Goal: Information Seeking & Learning: Check status

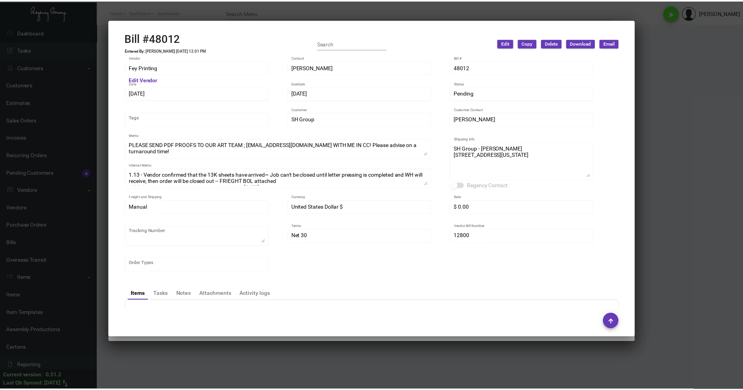
scroll to position [316, 0]
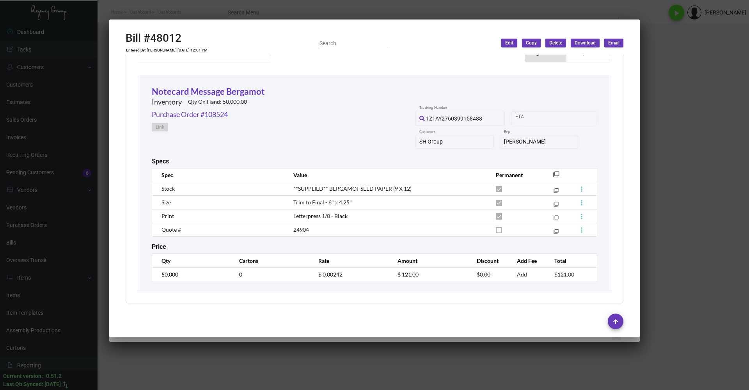
click at [259, 12] on div at bounding box center [374, 195] width 749 height 390
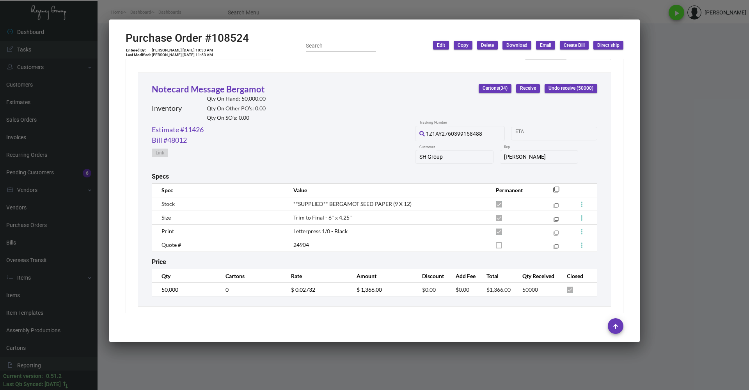
click at [259, 12] on div at bounding box center [374, 195] width 749 height 390
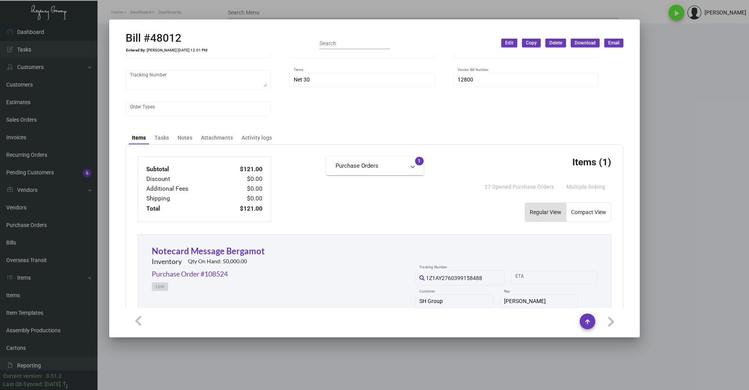
click at [259, 12] on div at bounding box center [374, 195] width 749 height 390
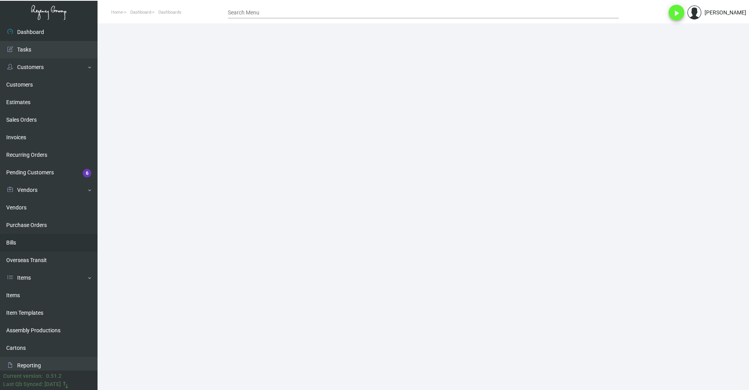
click at [32, 237] on link "Bills" at bounding box center [49, 243] width 98 height 18
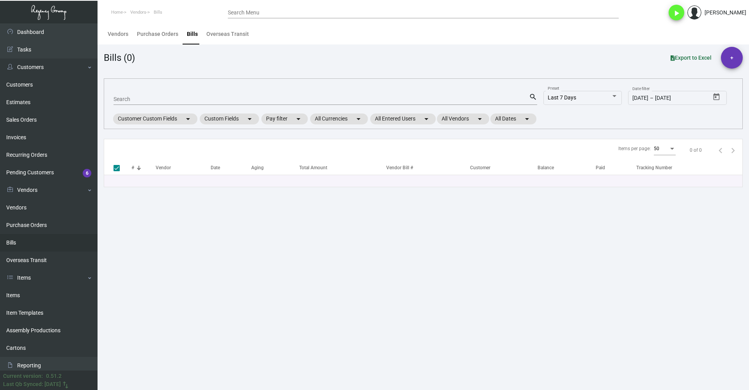
click at [166, 95] on div "Search" at bounding box center [322, 99] width 416 height 12
paste input "94798"
type input "94798"
checkbox input "false"
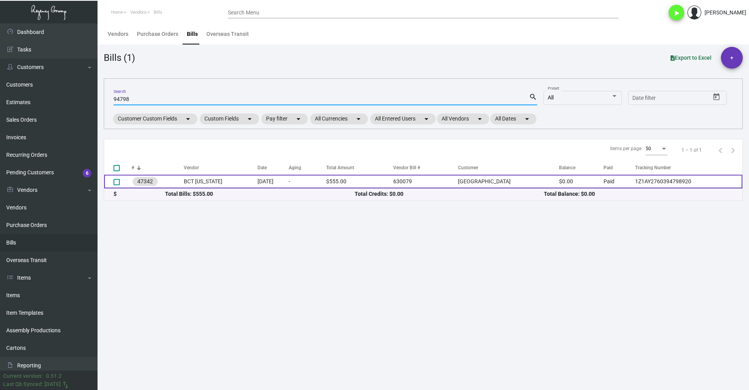
type input "94798"
click at [206, 184] on td "BCT [US_STATE]" at bounding box center [221, 182] width 74 height 14
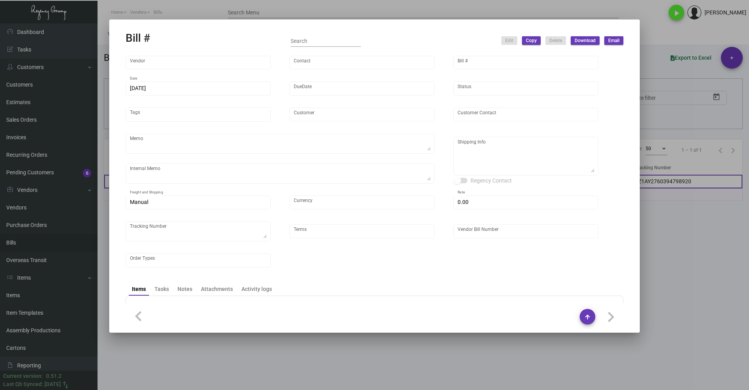
type input "BCT [US_STATE]"
type input "[PERSON_NAME]"
type input "47342"
type input "[DATE]"
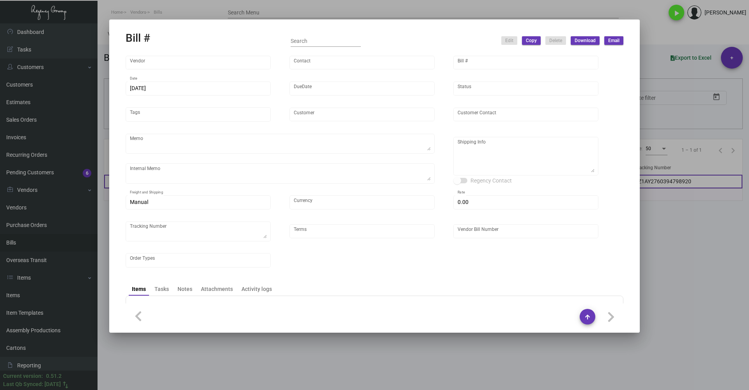
type input "[GEOGRAPHIC_DATA]"
type input "[PERSON_NAME]"
type textarea "***PLEASE HAVE THIS READY BY THE 8TH*** Please reach out to SH for UPS labels."
type textarea "@SH - Ground shipping Label provided to vendor to ship to hotel. UPS Ground Cos…"
type textarea "[GEOGRAPHIC_DATA] - [PERSON_NAME] [STREET_ADDRESS][PERSON_NAME]"
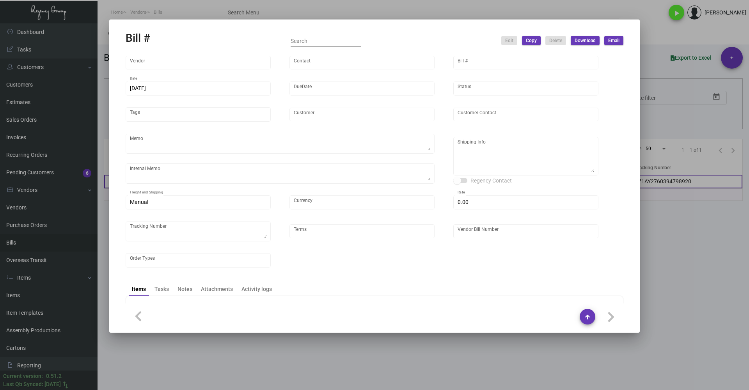
type input "United States Dollar $"
type input "$ 0.00"
type textarea "1Z1AY2760394798920"
type input "Net 30"
type input "630079"
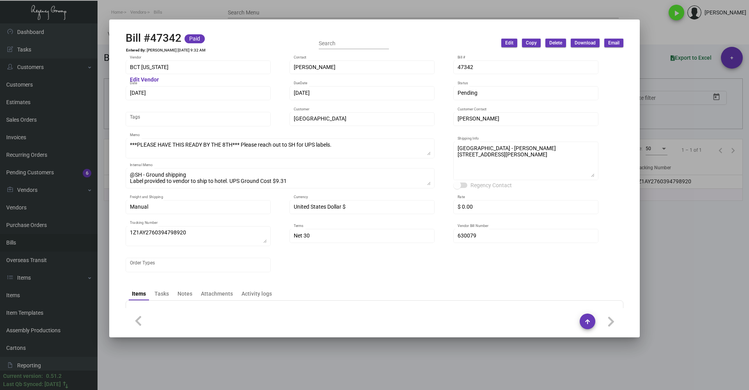
click at [247, 7] on div at bounding box center [374, 195] width 749 height 390
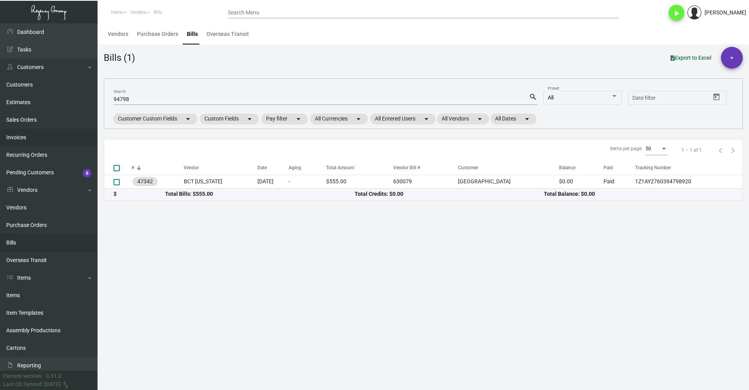
click at [25, 137] on link "Invoices" at bounding box center [49, 138] width 98 height 18
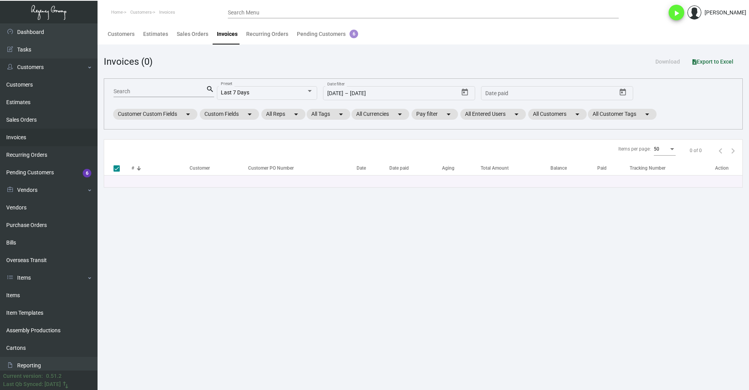
click at [155, 92] on input "Search" at bounding box center [160, 92] width 92 height 6
paste input "94798"
type input "94798"
checkbox input "false"
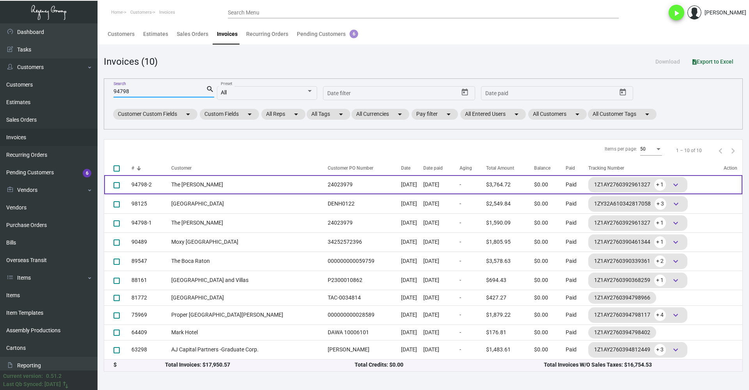
type input "94798"
click at [238, 186] on td "The [PERSON_NAME]" at bounding box center [247, 184] width 153 height 19
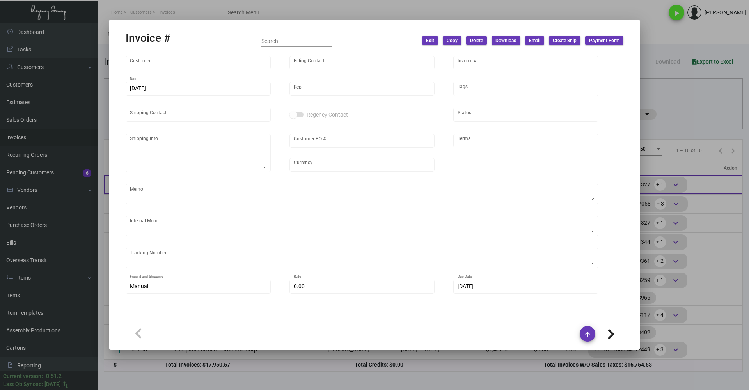
type input "The [PERSON_NAME]"
type input "Accounts Payable"
type input "94798-2"
type input "[DATE]"
type input "[PERSON_NAME]"
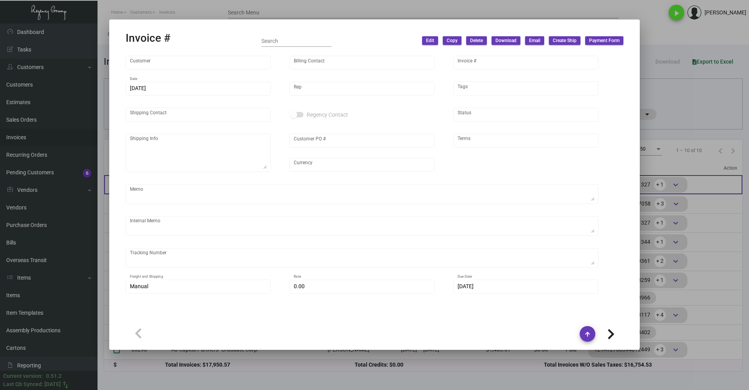
type input "[PERSON_NAME]"
type textarea "The [PERSON_NAME] - [PERSON_NAME] [STREET_ADDRESS][US_STATE]"
type input "24023979"
type input "United States Dollar $"
type input "Net 30"
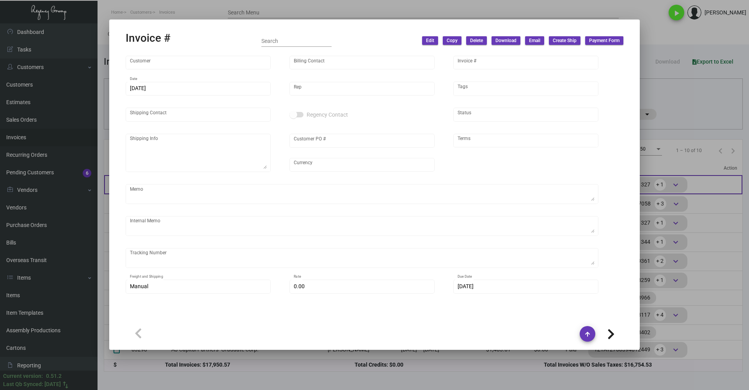
type textarea "Order Completed"
type textarea "9/18 - 1K - 16.70 NY Delivery [DATE] 4k"
type input "$ 97.84"
type input "[DATE]"
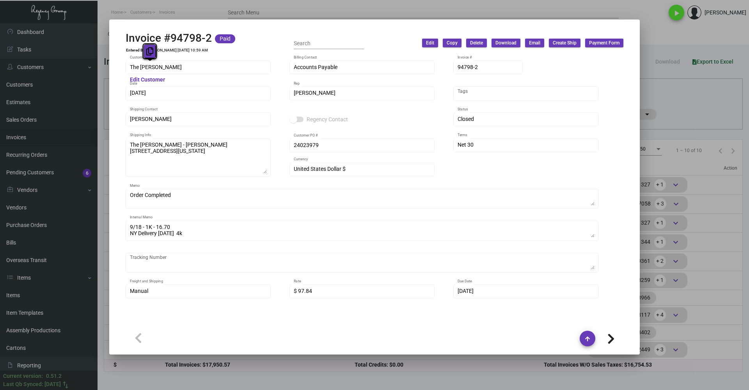
click at [147, 52] on icon at bounding box center [149, 51] width 7 height 8
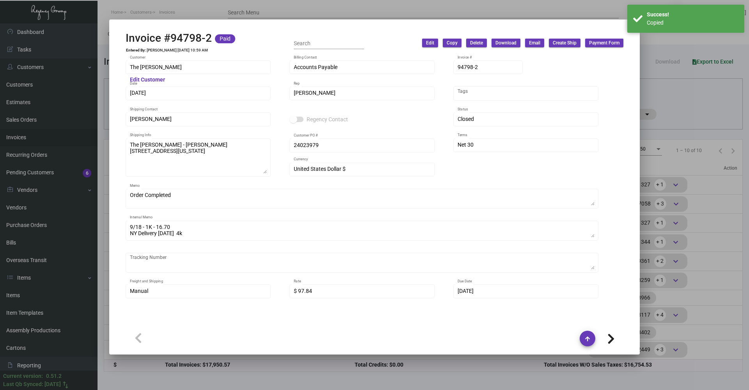
click at [94, 121] on div at bounding box center [374, 195] width 749 height 390
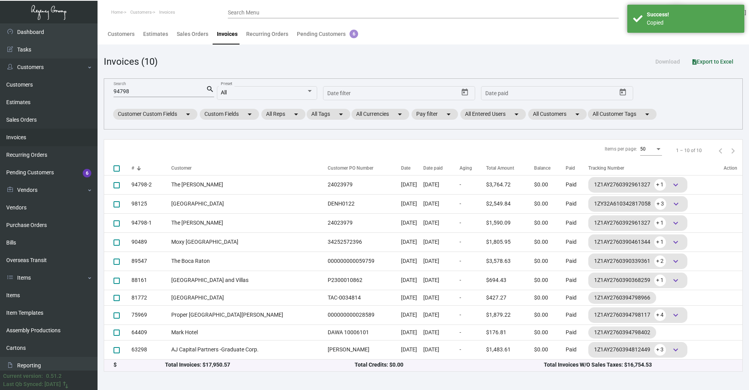
drag, startPoint x: 39, startPoint y: 148, endPoint x: 38, endPoint y: 141, distance: 7.5
click at [39, 148] on link "Recurring Orders" at bounding box center [49, 155] width 98 height 18
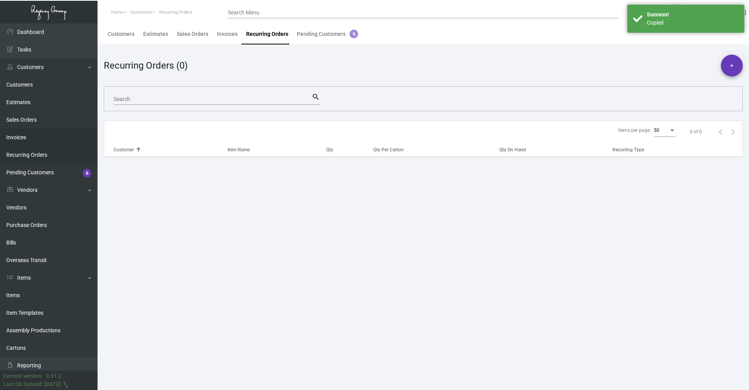
click at [38, 141] on link "Invoices" at bounding box center [49, 138] width 98 height 18
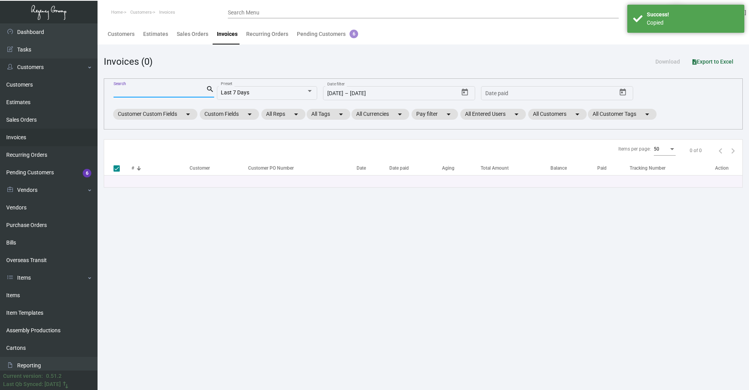
click at [147, 94] on input "Search" at bounding box center [160, 92] width 92 height 6
paste input "The [PERSON_NAME]"
type input "The [PERSON_NAME]"
checkbox input "false"
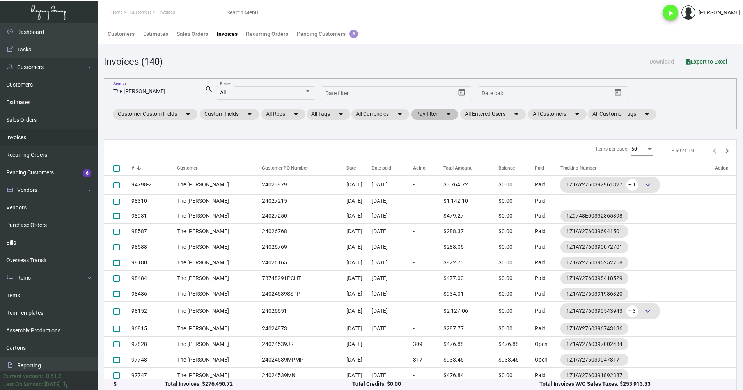
type input "The [PERSON_NAME]"
click at [436, 113] on mat-chip "Pay filter arrow_drop_down" at bounding box center [435, 114] width 46 height 11
click at [435, 158] on span "Open" at bounding box center [435, 161] width 13 height 9
click at [423, 165] on input "Open" at bounding box center [423, 165] width 0 height 0
checkbox input "true"
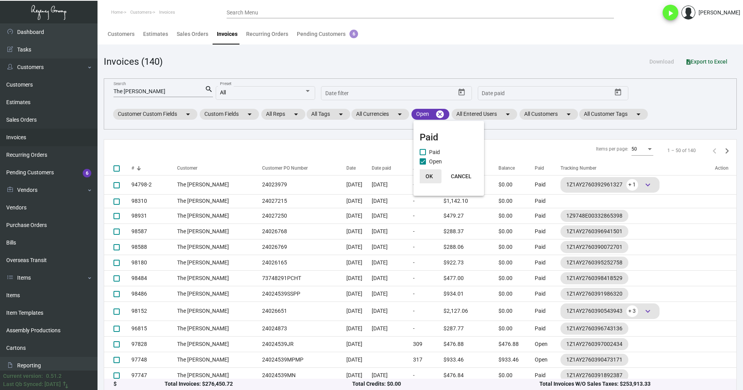
click at [428, 175] on span "OK" at bounding box center [429, 176] width 7 height 6
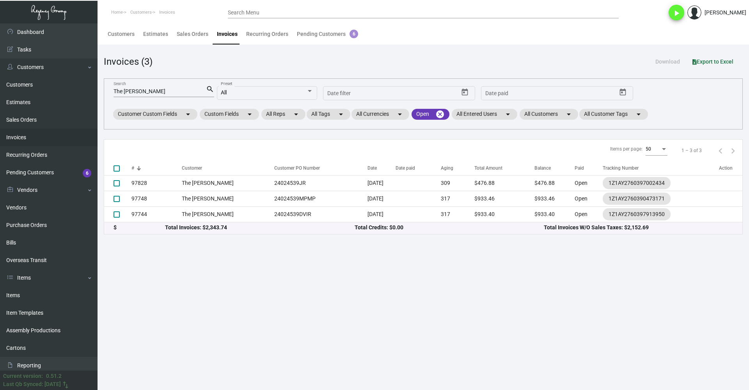
click at [699, 276] on main "Customers Estimates Sales Orders Invoices Recurring Orders Pending Customers 6 …" at bounding box center [424, 206] width 652 height 367
click at [160, 92] on input "The [PERSON_NAME]" at bounding box center [160, 92] width 92 height 6
click at [128, 90] on input "The [PERSON_NAME]" at bounding box center [160, 92] width 92 height 6
type input "NoMad"
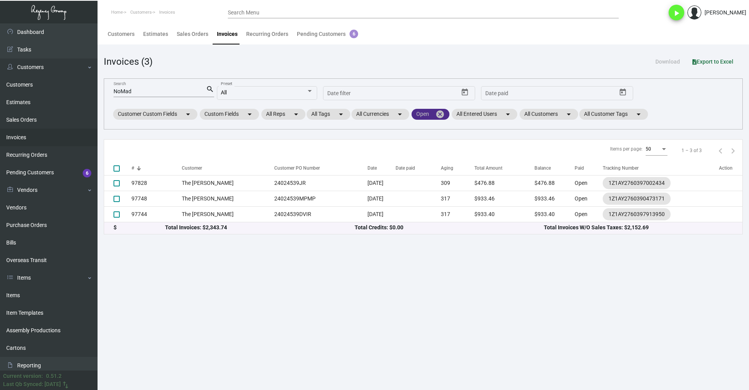
click at [445, 116] on mat-icon "cancel" at bounding box center [439, 114] width 9 height 9
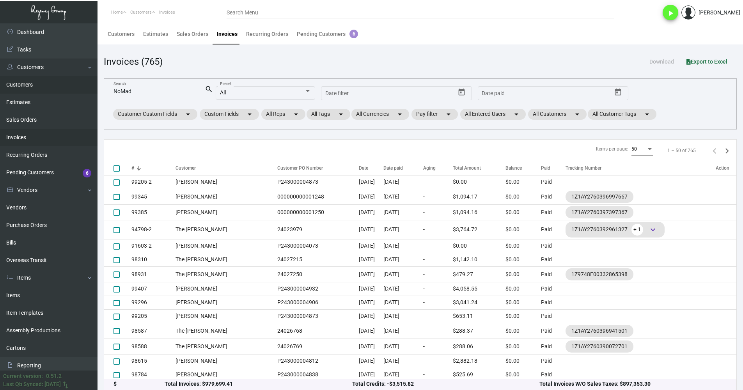
click at [30, 86] on link "Customers" at bounding box center [49, 85] width 98 height 18
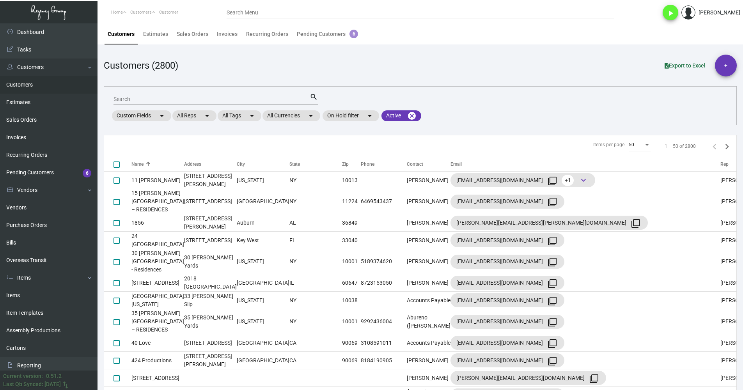
click at [176, 100] on input "Search" at bounding box center [212, 99] width 196 height 6
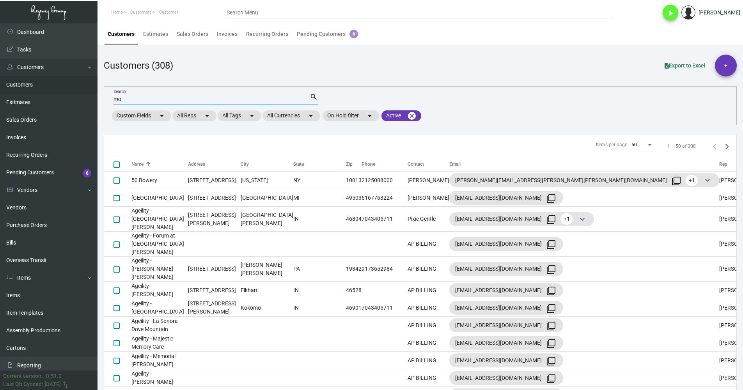
type input "m"
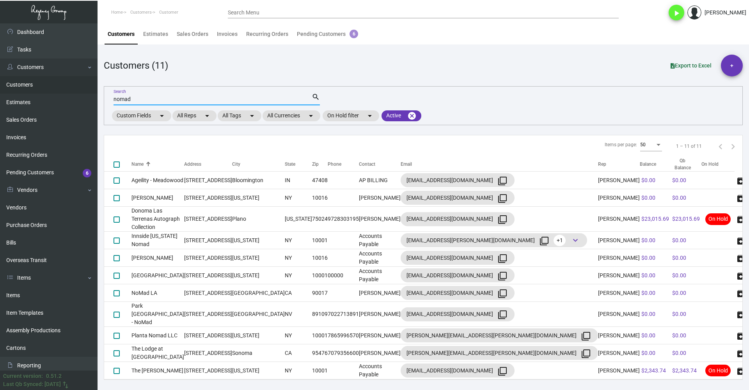
click at [185, 101] on input "nomad" at bounding box center [213, 99] width 198 height 6
type input "D"
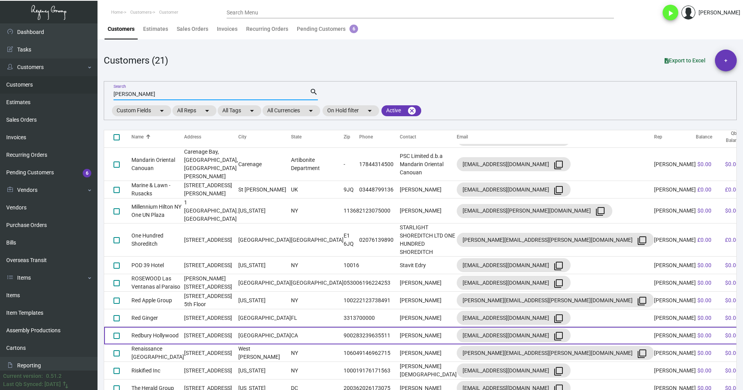
scroll to position [10, 0]
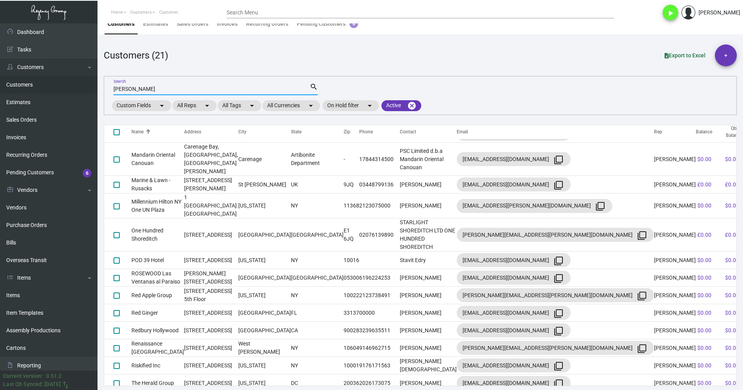
click at [293, 132] on div "State" at bounding box center [296, 132] width 11 height 7
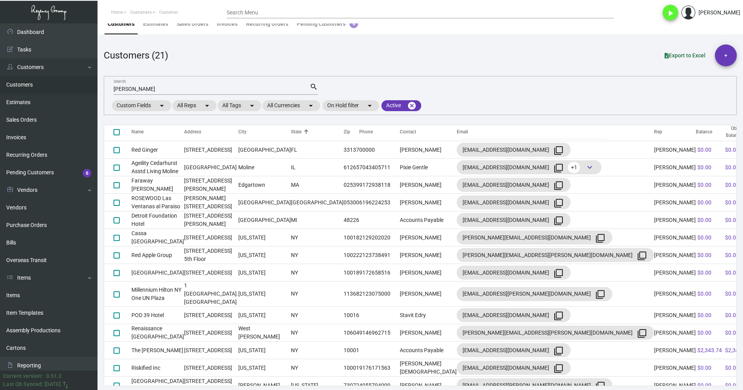
scroll to position [159, 0]
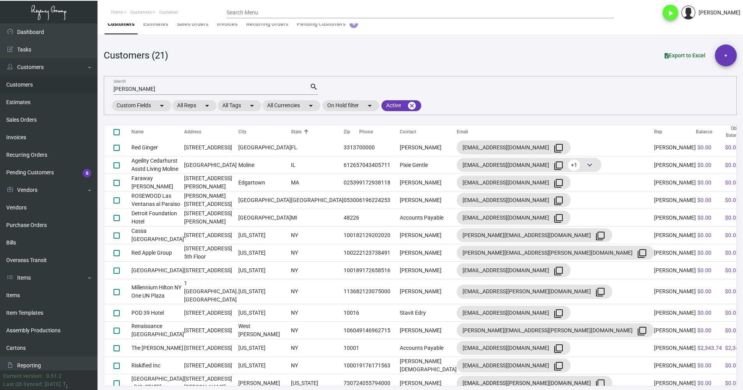
click at [126, 86] on div "[PERSON_NAME] Search" at bounding box center [212, 89] width 196 height 12
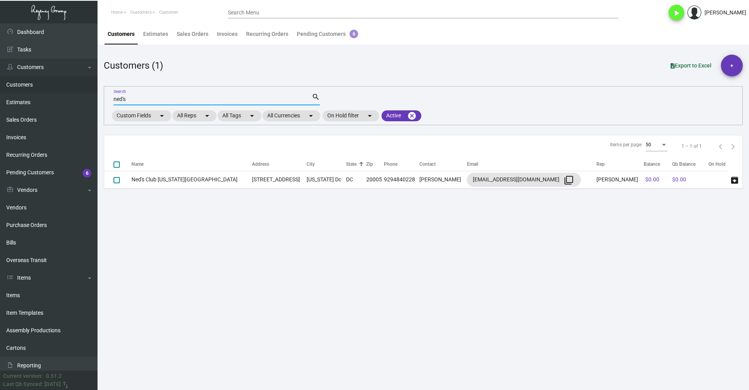
scroll to position [0, 0]
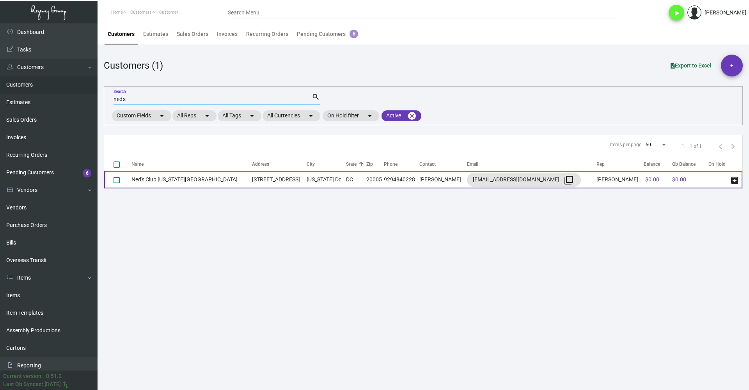
type input "ned's"
click at [165, 182] on td "Ned's Club [US_STATE][GEOGRAPHIC_DATA]" at bounding box center [192, 180] width 121 height 18
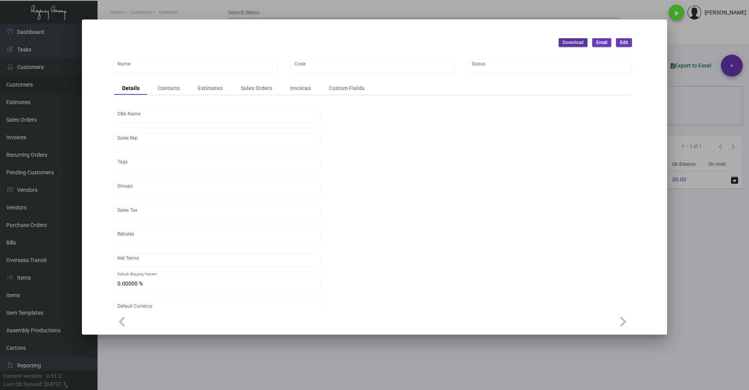
type input "Ned's Club [US_STATE][GEOGRAPHIC_DATA]"
type input "NcDC2024"
type input "[PERSON_NAME]"
type input "Out of State"
type input "COD"
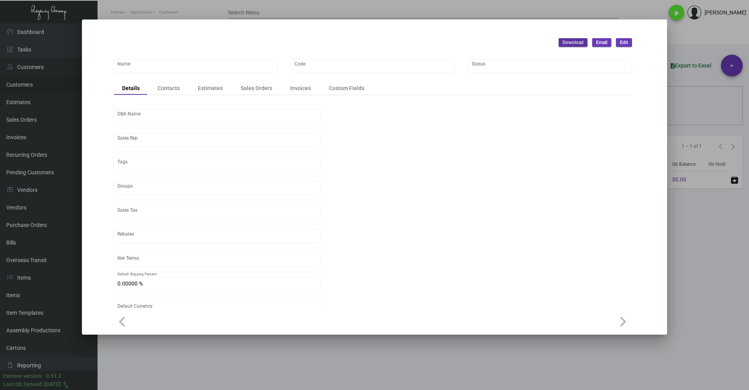
type input "United States Dollar $"
type input "$ 0.00"
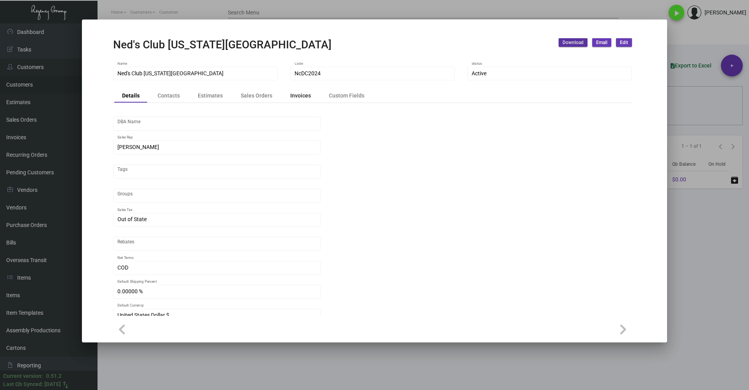
click at [296, 94] on div "Invoices" at bounding box center [300, 96] width 21 height 8
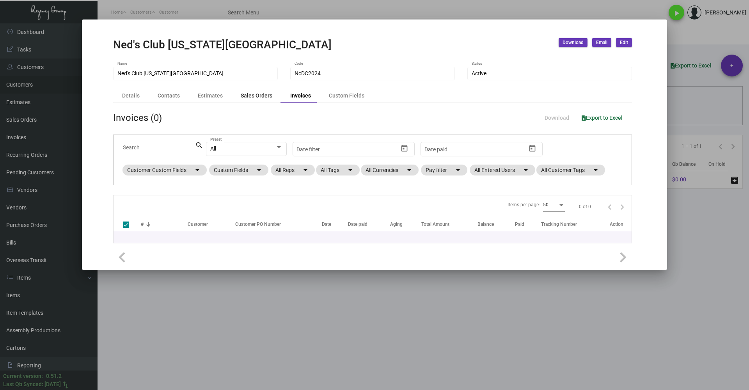
click at [259, 99] on div "Sales Orders" at bounding box center [257, 96] width 32 height 8
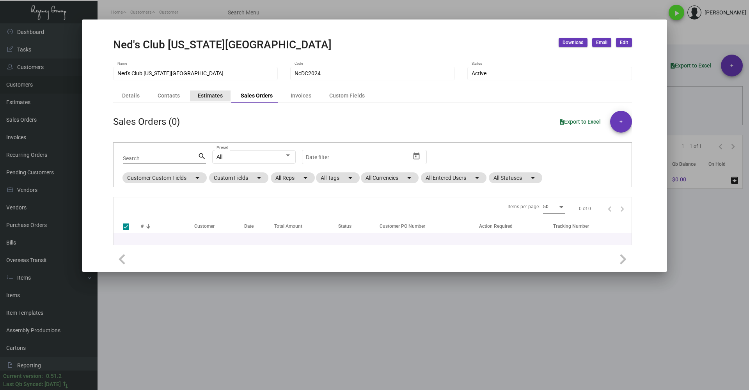
click at [215, 96] on div "Estimates" at bounding box center [210, 96] width 25 height 8
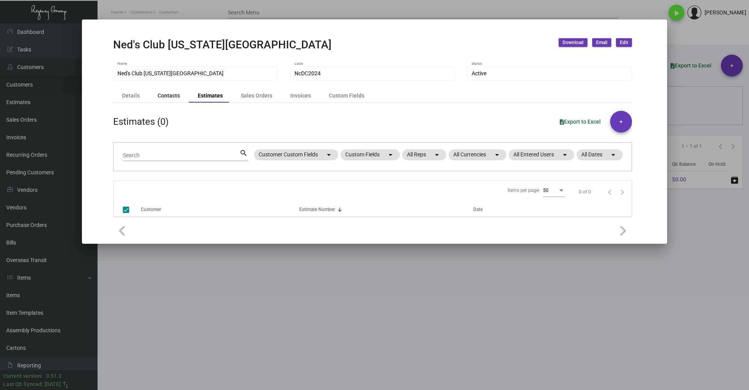
click at [173, 98] on div "Contacts" at bounding box center [169, 96] width 22 height 8
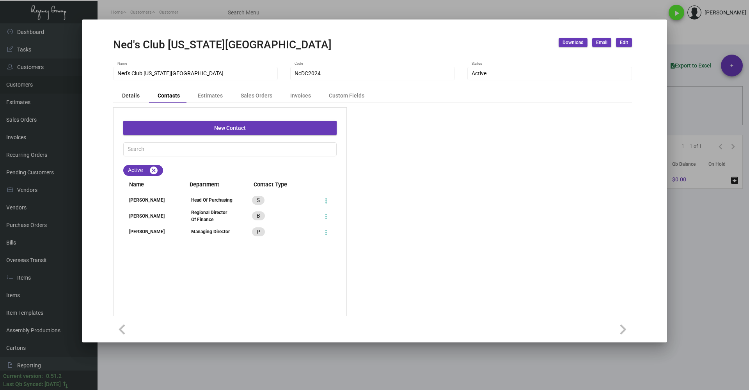
click at [130, 98] on div "Details" at bounding box center [131, 96] width 18 height 8
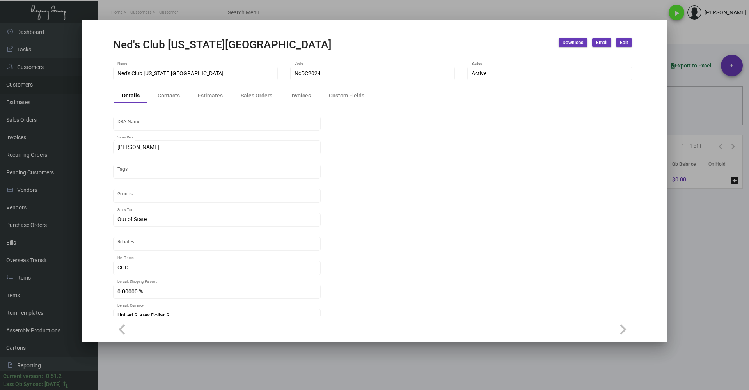
click at [742, 223] on div at bounding box center [374, 195] width 749 height 390
